Goal: Browse casually: Explore the website without a specific task or goal

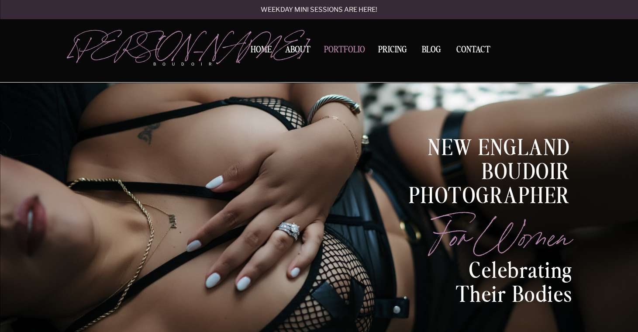
click at [337, 52] on nav "Portfolio" at bounding box center [344, 51] width 47 height 12
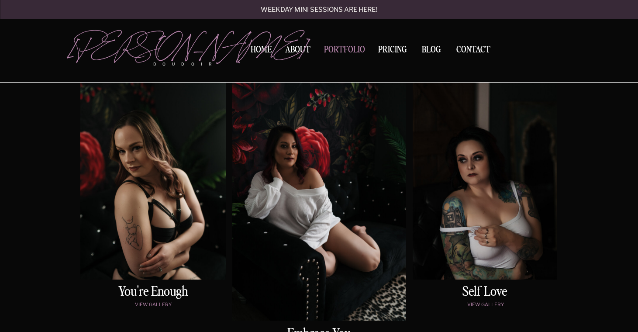
scroll to position [429, 0]
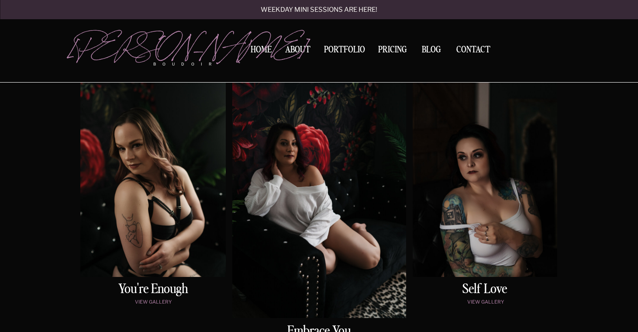
click at [165, 165] on div at bounding box center [152, 174] width 145 height 205
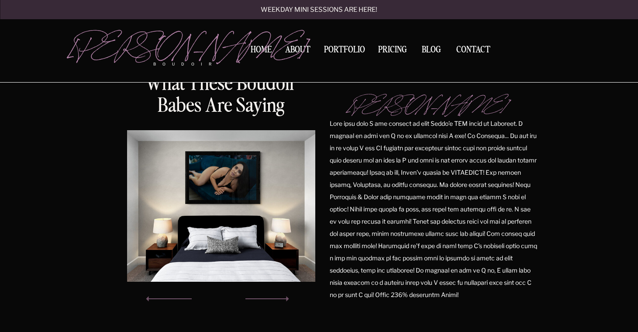
scroll to position [1126, 0]
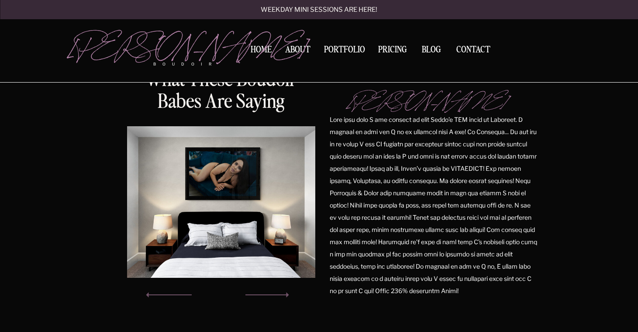
scroll to position [429, 0]
